Goal: Share content: Share content

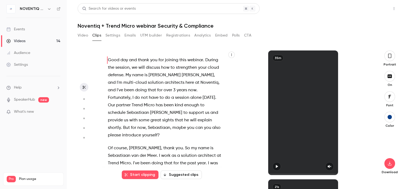
click at [377, 10] on button "Share" at bounding box center [375, 8] width 21 height 11
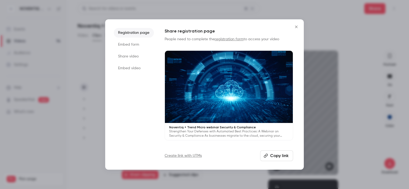
click at [282, 156] on button "Copy link" at bounding box center [276, 155] width 33 height 11
click at [297, 26] on icon "Close" at bounding box center [296, 26] width 2 height 2
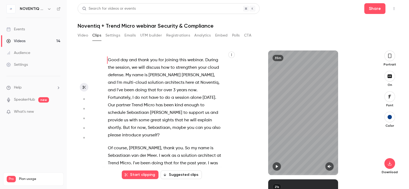
click at [145, 69] on span "will" at bounding box center [142, 68] width 6 height 8
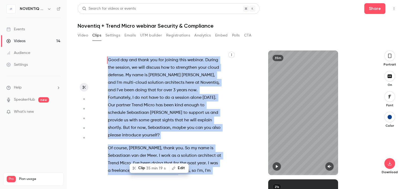
type input "*"
click at [151, 64] on span "you" at bounding box center [153, 60] width 7 height 8
click at [109, 60] on span "Good" at bounding box center [114, 60] width 12 height 8
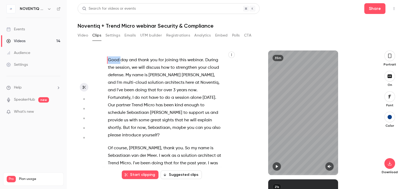
click at [109, 60] on span "Good" at bounding box center [114, 60] width 12 height 8
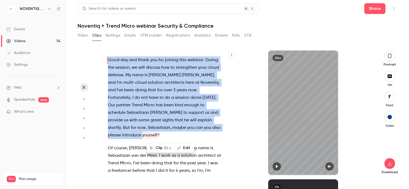
drag, startPoint x: 109, startPoint y: 60, endPoint x: 123, endPoint y: 65, distance: 15.6
click at [114, 65] on span "the" at bounding box center [111, 68] width 6 height 8
click at [109, 59] on span "Good" at bounding box center [114, 60] width 12 height 8
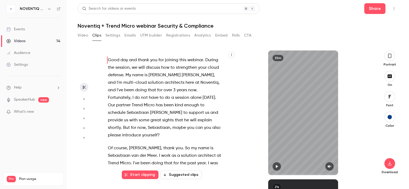
click at [114, 39] on button "Settings" at bounding box center [113, 35] width 15 height 9
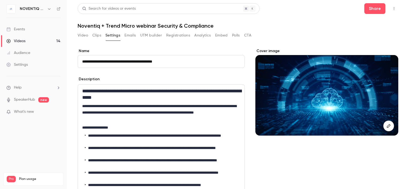
click at [110, 115] on p "**********" at bounding box center [161, 112] width 158 height 19
